Goal: Transaction & Acquisition: Purchase product/service

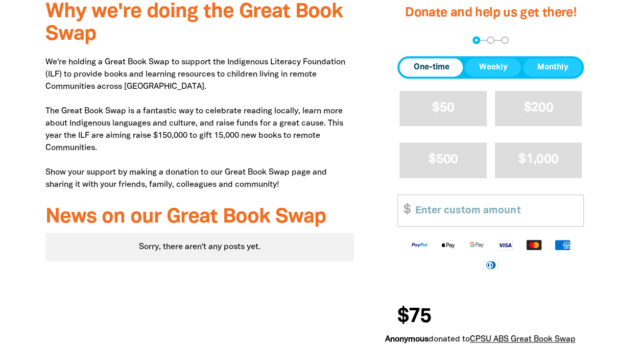
scroll to position [366, 0]
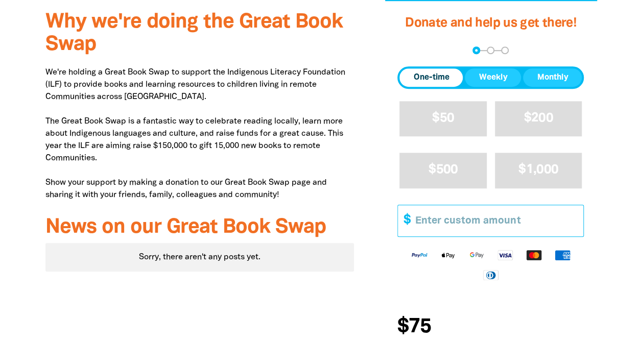
click at [446, 219] on input "Other Amount" at bounding box center [495, 220] width 175 height 31
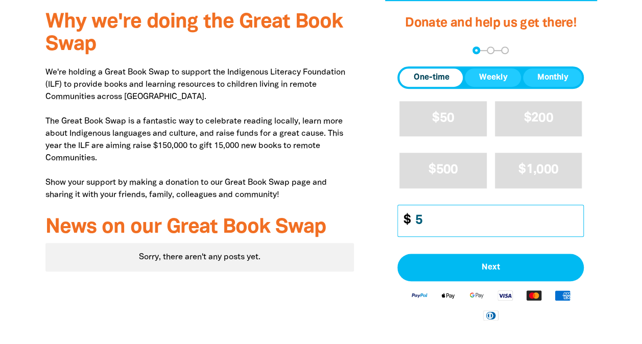
type input "6"
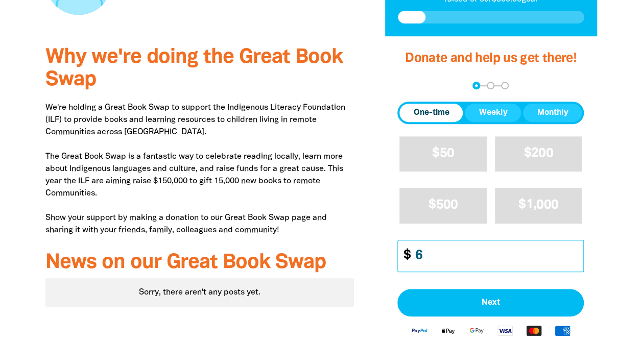
scroll to position [315, 0]
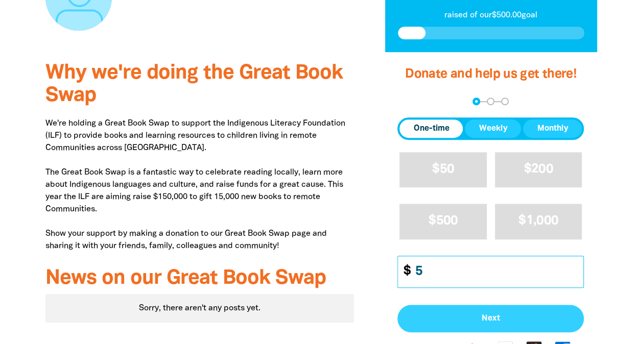
type input "5"
click at [491, 319] on span "Next" at bounding box center [491, 319] width 164 height 8
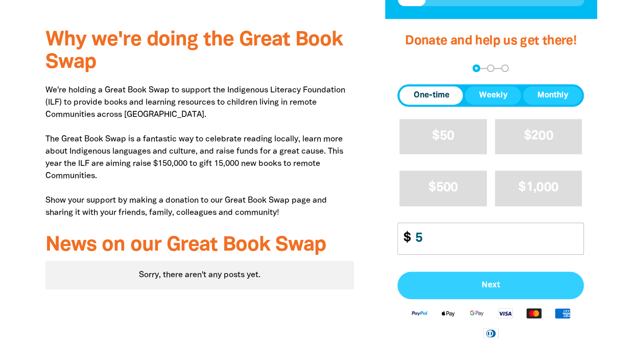
select select "AU"
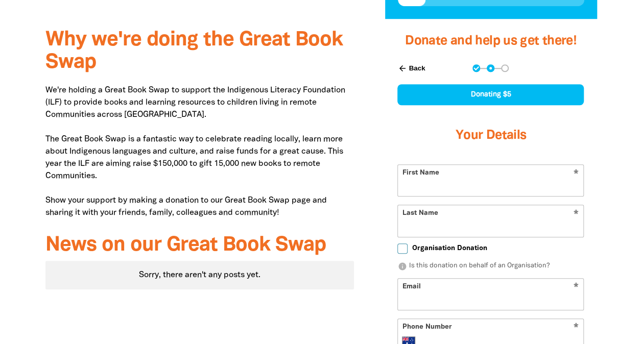
scroll to position [381, 0]
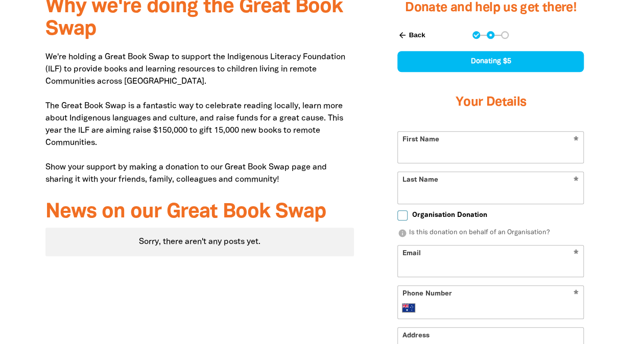
click at [461, 154] on input "First Name" at bounding box center [491, 147] width 186 height 31
type input "[PERSON_NAME]"
type input "[PERSON_NAME][EMAIL_ADDRESS][PERSON_NAME][DOMAIN_NAME]"
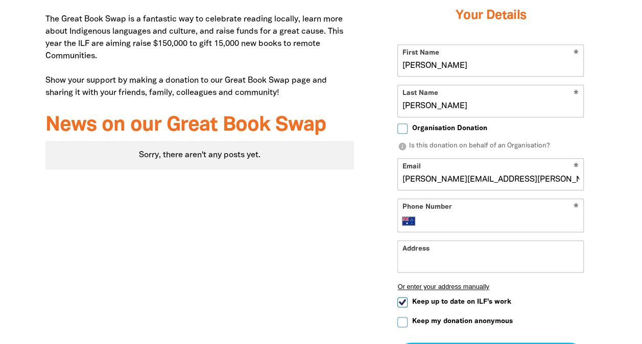
scroll to position [483, 0]
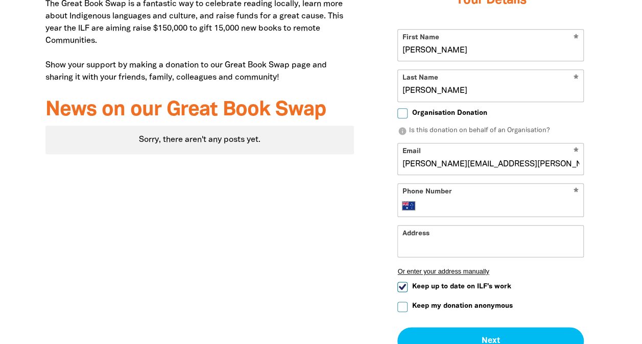
click at [400, 290] on input "Keep up to date on ILF's work" at bounding box center [403, 287] width 10 height 10
checkbox input "false"
click at [401, 307] on input "Keep my donation anonymous" at bounding box center [403, 307] width 10 height 10
checkbox input "true"
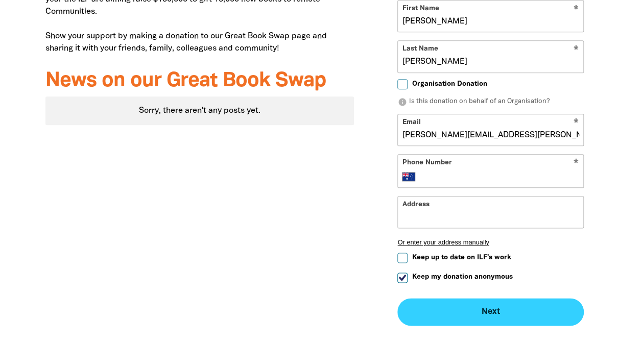
scroll to position [535, 0]
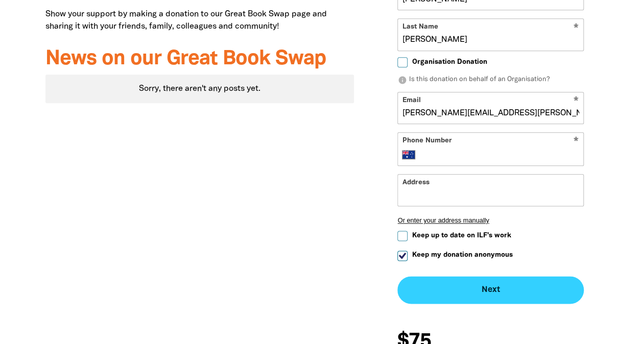
click at [518, 289] on button "Next chevron_right" at bounding box center [491, 290] width 187 height 28
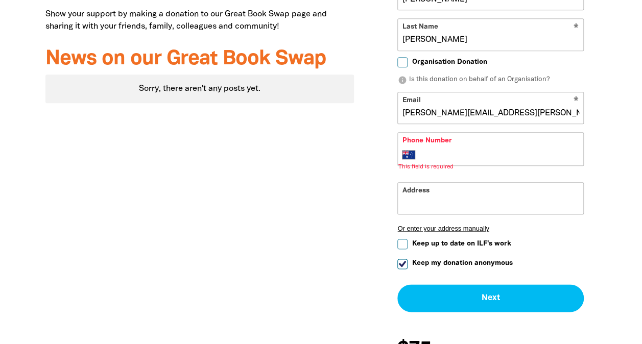
click at [428, 146] on div "* Phone Number International [GEOGRAPHIC_DATA] [GEOGRAPHIC_DATA] [GEOGRAPHIC_DA…" at bounding box center [491, 149] width 187 height 34
click at [428, 154] on input "Phone Number" at bounding box center [501, 155] width 156 height 12
type input "[PHONE_NUMBER]"
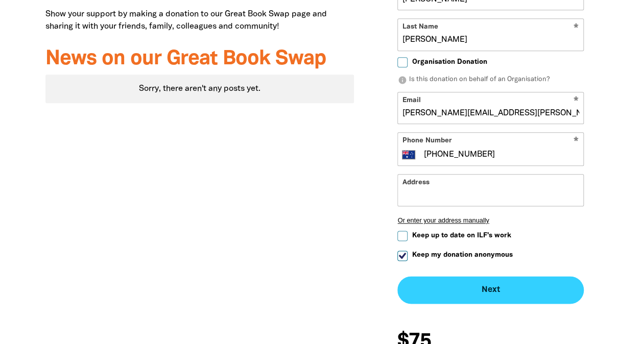
click at [511, 284] on button "Next chevron_right" at bounding box center [491, 290] width 187 height 28
checkbox input "false"
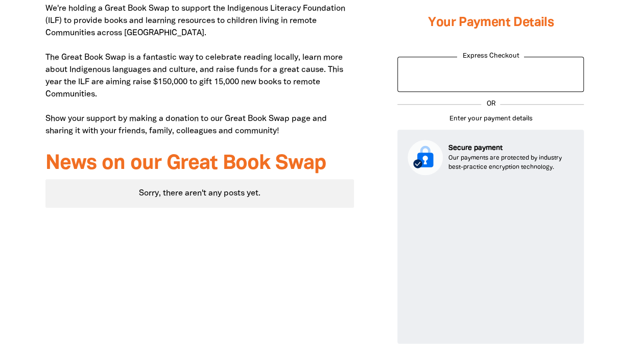
scroll to position [496, 0]
